Goal: Task Accomplishment & Management: Manage account settings

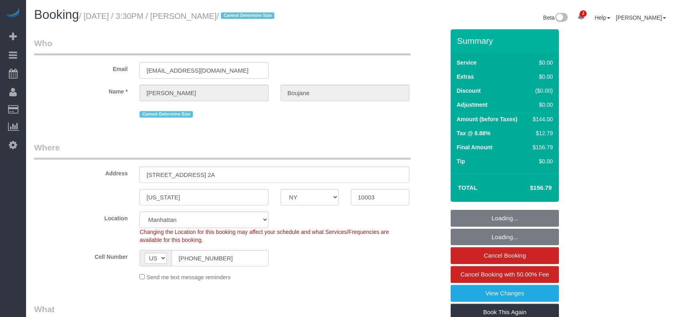
select select "NY"
select select "1"
select select "number:89"
select select "number:90"
select select "number:15"
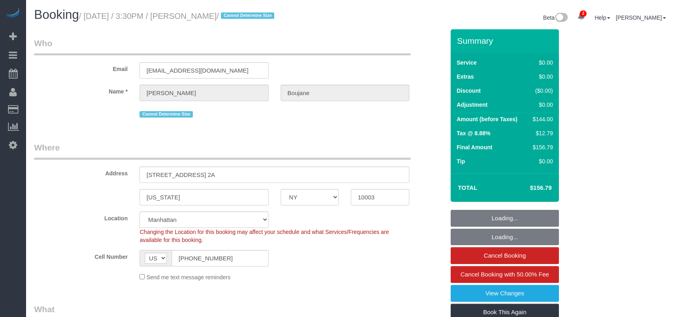
select select "number:5"
select select "NY"
select select "spot1"
select select "number:56"
select select "number:73"
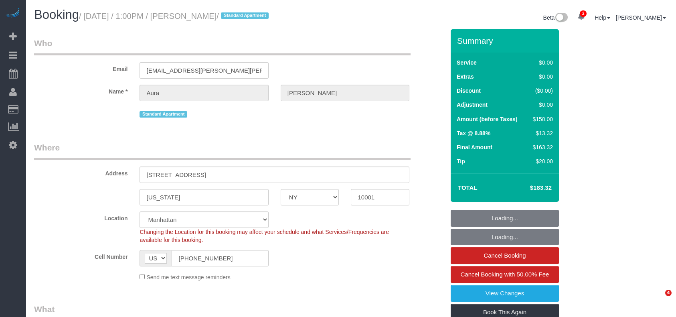
select select "number:15"
select select "number:7"
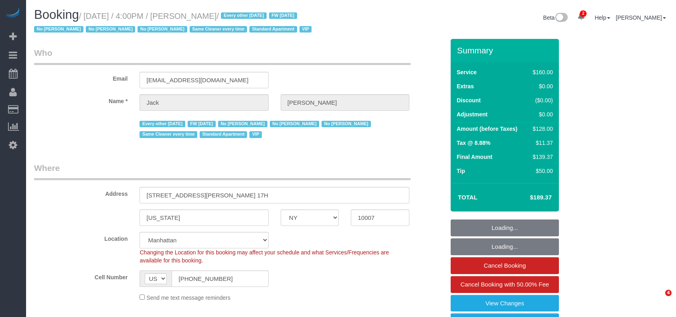
select select "NY"
select select "string:stripe-pm_1R9Bsk4VGloSiKo7ufTdcySD"
select select "number:56"
select select "number:78"
select select "number:15"
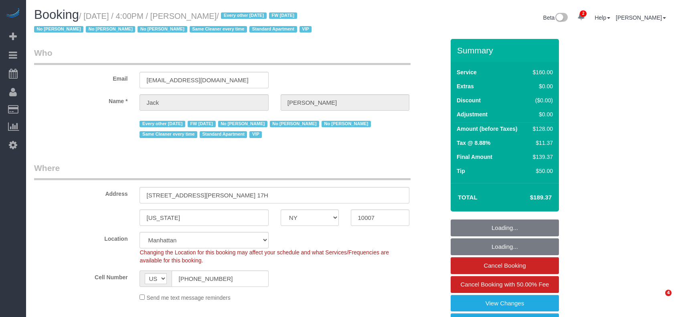
select select "number:6"
select select "spot33"
